Goal: Task Accomplishment & Management: Complete application form

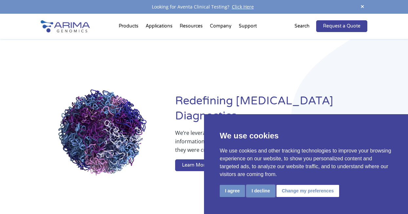
click at [261, 192] on button "I decline" at bounding box center [260, 191] width 29 height 12
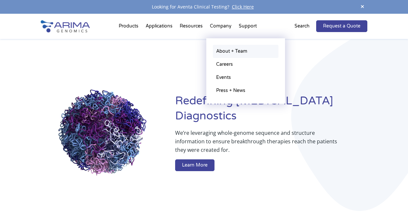
click at [231, 51] on link "About + Team" at bounding box center [246, 51] width 66 height 13
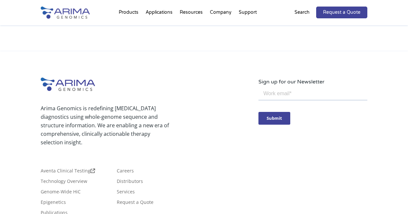
scroll to position [1189, 0]
click at [127, 169] on link "Careers" at bounding box center [125, 172] width 17 height 7
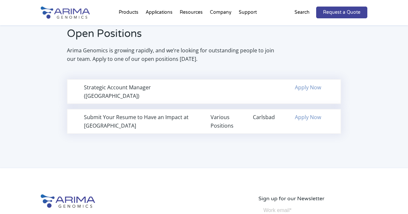
scroll to position [438, 0]
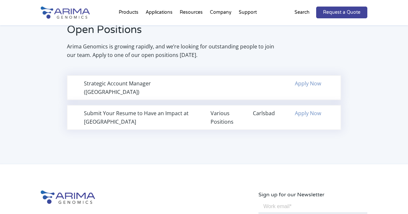
click at [303, 110] on link "Apply Now" at bounding box center [308, 113] width 26 height 7
